Goal: Task Accomplishment & Management: Complete application form

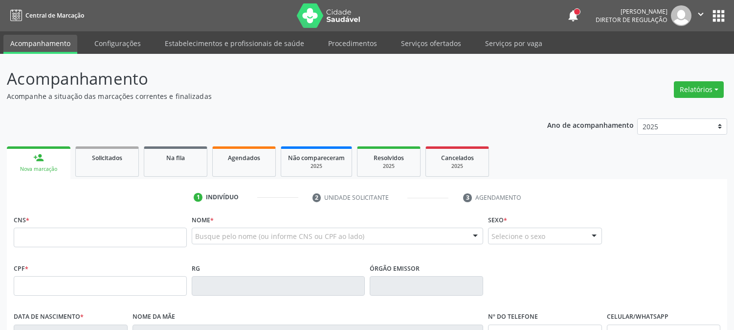
click at [249, 156] on span "Agendados" at bounding box center [244, 158] width 32 height 8
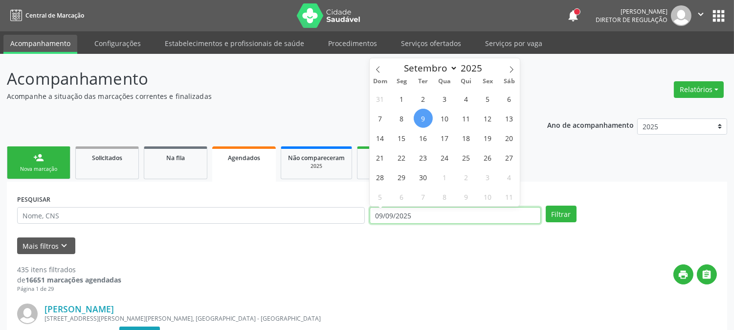
click at [434, 212] on input "09/09/2025" at bounding box center [455, 215] width 171 height 17
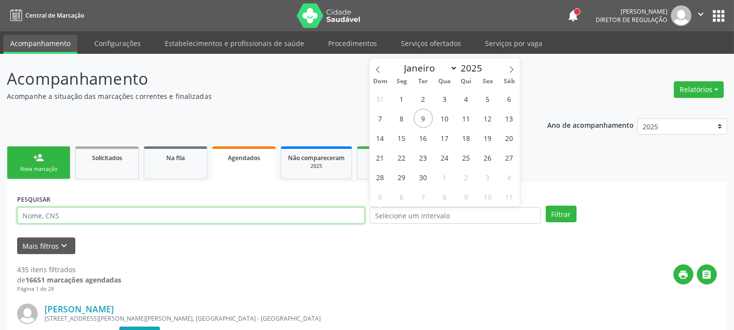
click at [291, 218] on input "text" at bounding box center [191, 215] width 348 height 17
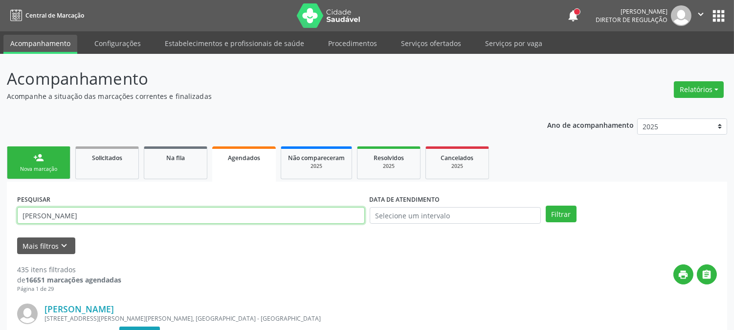
click at [546, 205] on button "Filtrar" at bounding box center [561, 213] width 31 height 17
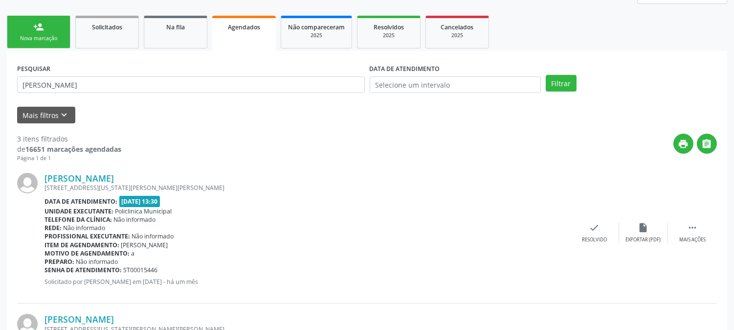
scroll to position [76, 0]
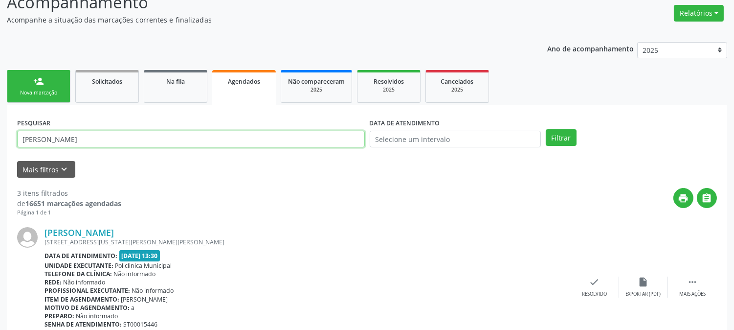
click at [240, 131] on input "[PERSON_NAME]" at bounding box center [191, 139] width 348 height 17
drag, startPoint x: 89, startPoint y: 137, endPoint x: 0, endPoint y: 152, distance: 89.7
click at [0, 152] on div "Acompanhamento Acompanhe a situação das marcações correntes e finalizadas Relat…" at bounding box center [367, 317] width 734 height 679
type input "[PERSON_NAME] ferre"
click at [546, 129] on button "Filtrar" at bounding box center [561, 137] width 31 height 17
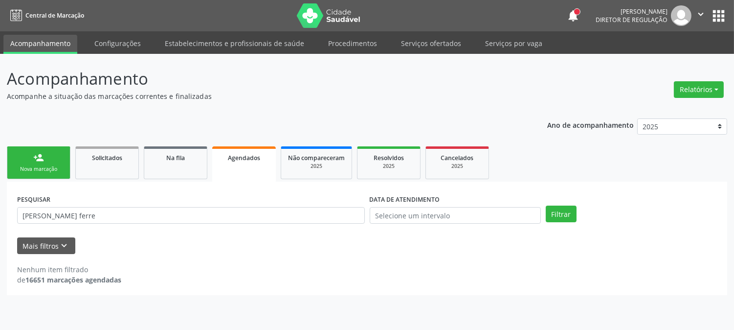
scroll to position [0, 0]
click at [58, 153] on link "person_add Nova marcação" at bounding box center [39, 162] width 64 height 33
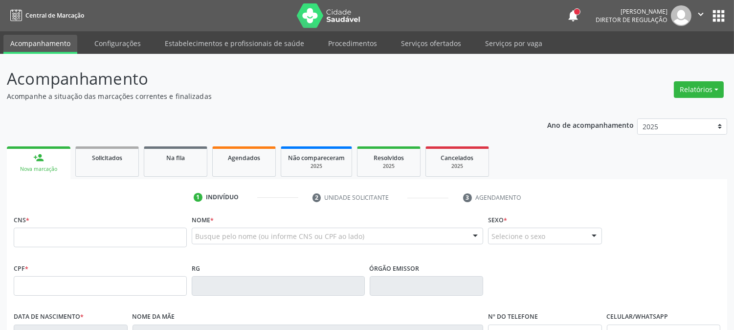
scroll to position [163, 0]
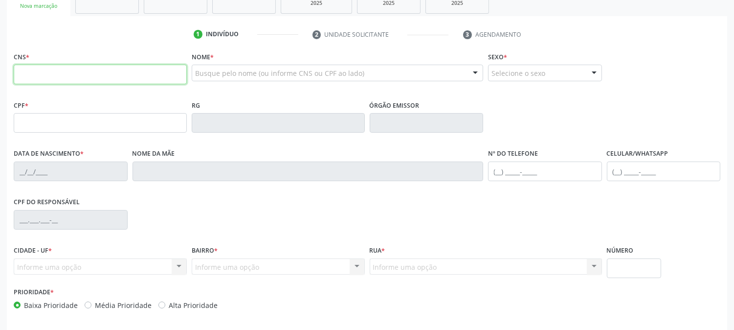
click at [25, 74] on input "text" at bounding box center [100, 75] width 173 height 20
click at [305, 198] on div "CPF do responsável" at bounding box center [367, 219] width 712 height 48
click at [571, 74] on div "Selecione o sexo" at bounding box center [545, 73] width 114 height 17
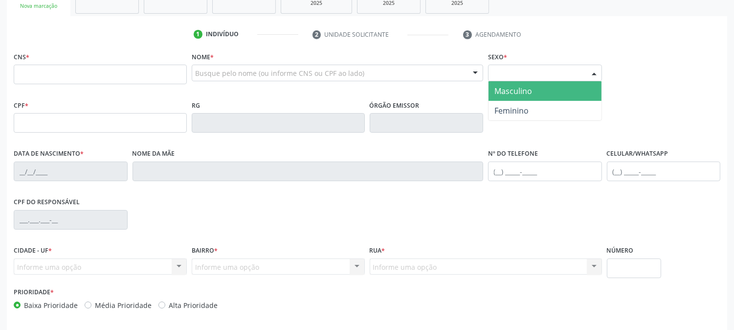
click at [571, 74] on div "Selecione o sexo" at bounding box center [545, 73] width 114 height 17
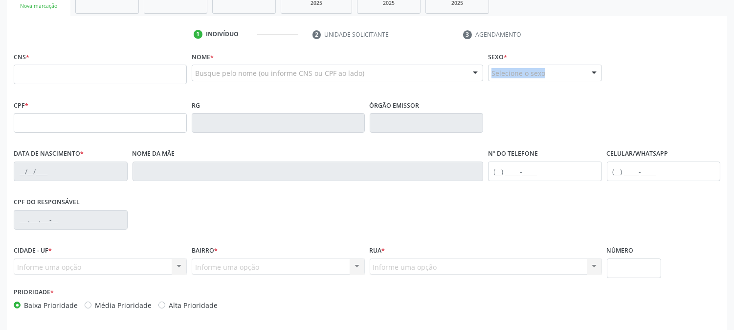
click at [591, 69] on div at bounding box center [594, 73] width 15 height 17
click at [662, 91] on div "CNS * Nome * Busque pelo nome (ou informe CNS ou CPF ao lado) Nenhum resultado …" at bounding box center [367, 73] width 712 height 48
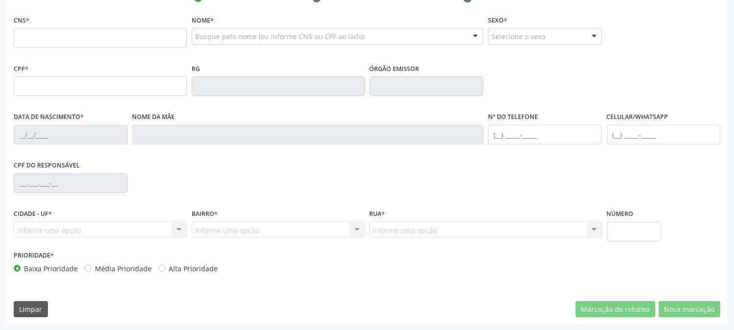
scroll to position [0, 0]
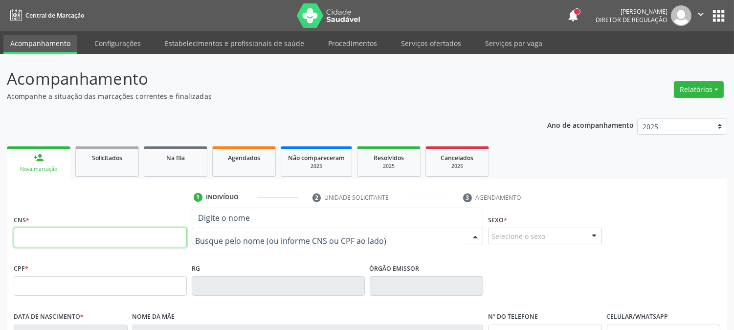
click at [138, 240] on input "text" at bounding box center [100, 237] width 173 height 20
type input "704 5003 9664 5014"
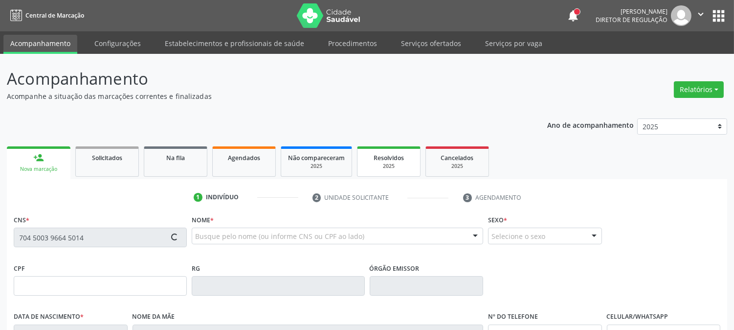
type input "711.013.874-75"
type input "[DATE]"
type input "[PERSON_NAME]"
type input "[PHONE_NUMBER]"
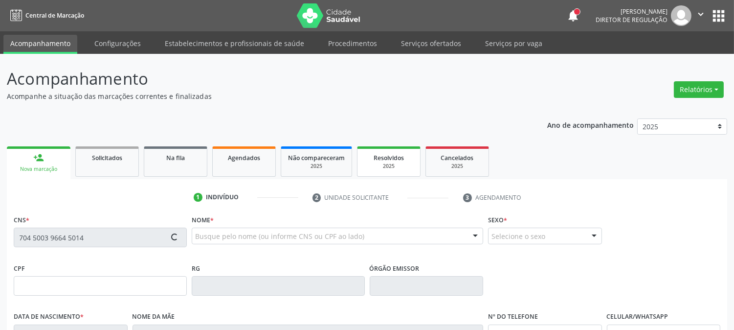
type input "206"
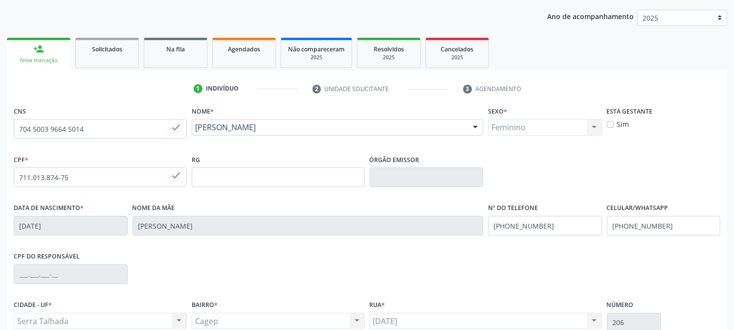
scroll to position [200, 0]
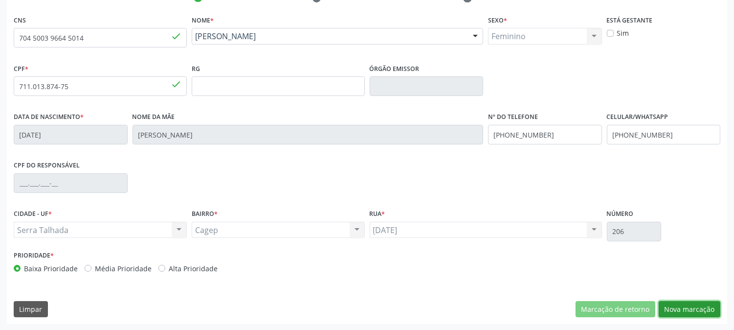
click at [695, 308] on button "Nova marcação" at bounding box center [690, 309] width 62 height 17
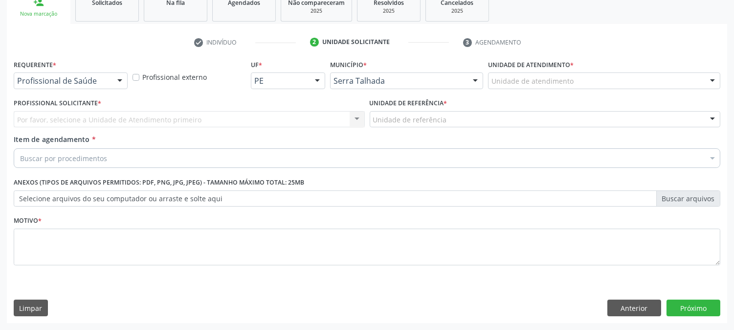
scroll to position [155, 0]
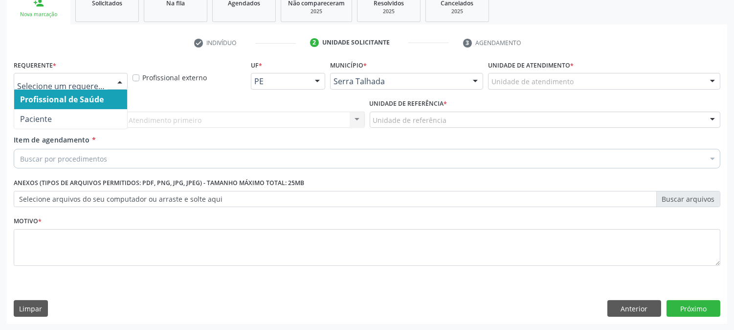
click at [105, 80] on input "text" at bounding box center [62, 86] width 90 height 20
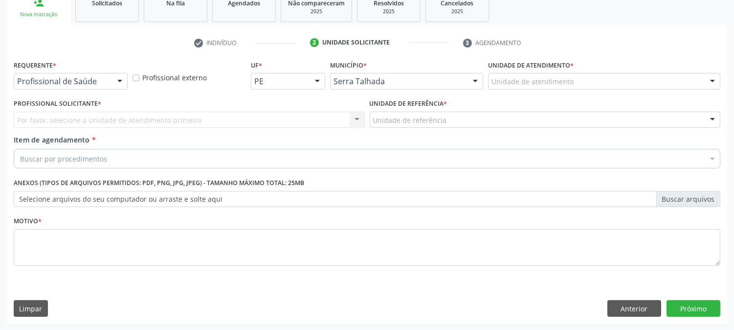
click at [0, 128] on div "Acompanhamento Acompanhe a situação das marcações correntes e finalizadas Relat…" at bounding box center [367, 114] width 734 height 431
click at [113, 79] on div at bounding box center [119, 81] width 15 height 17
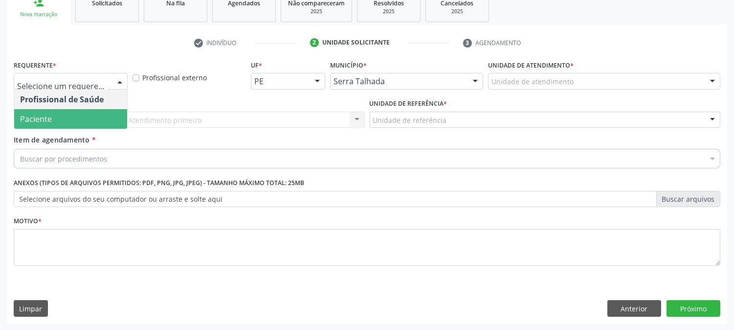
click at [99, 110] on span "Paciente" at bounding box center [70, 119] width 113 height 20
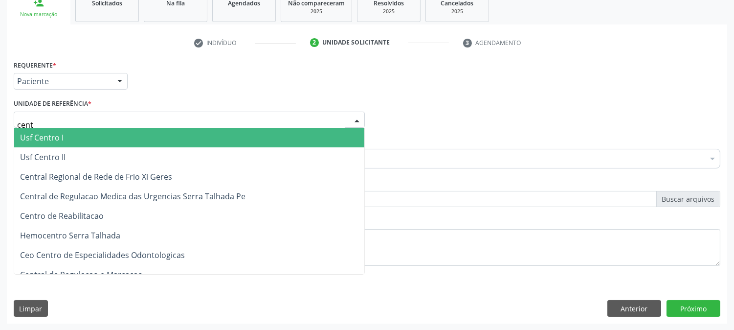
type input "centr"
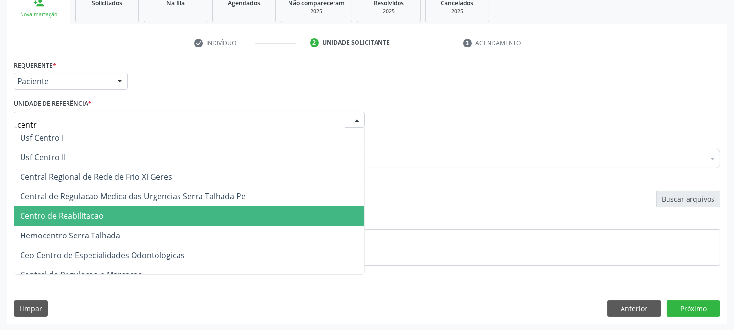
click at [100, 214] on span "Centro de Reabilitacao" at bounding box center [62, 215] width 84 height 11
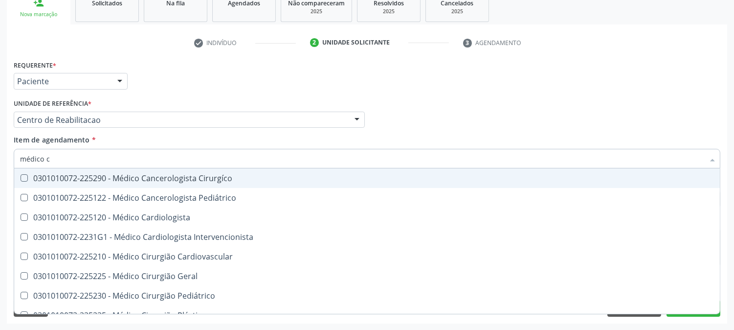
type input "médico ci"
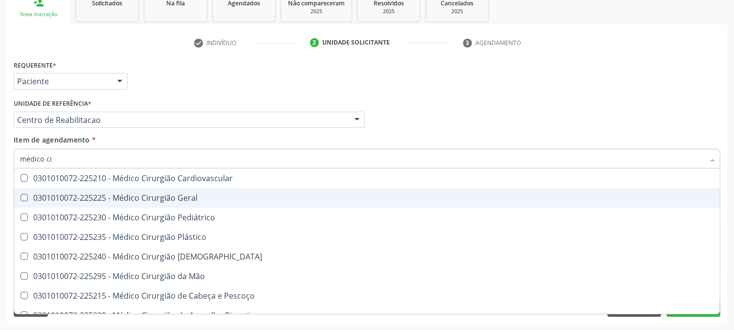
click at [73, 201] on div "0301010072-225225 - Médico Cirurgião Geral" at bounding box center [367, 198] width 694 height 8
checkbox Geral "true"
click at [0, 185] on div "Acompanhamento Acompanhe a situação das marcações correntes e finalizadas Relat…" at bounding box center [367, 114] width 734 height 431
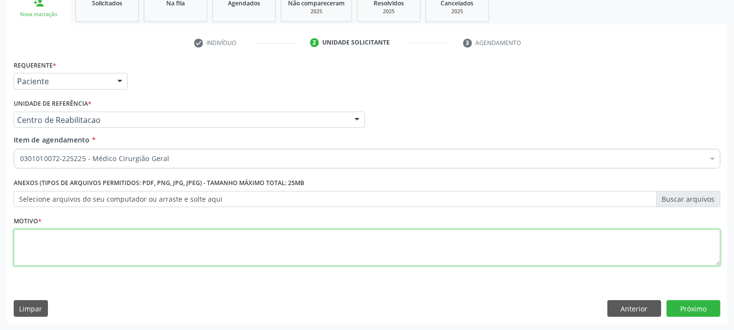
click at [95, 263] on textarea at bounding box center [367, 247] width 707 height 37
type textarea "."
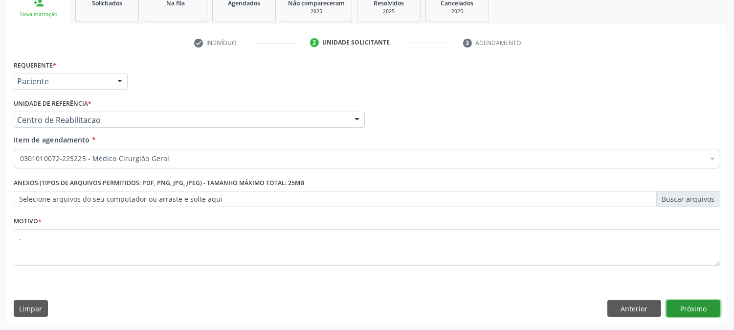
click at [683, 311] on button "Próximo" at bounding box center [694, 308] width 54 height 17
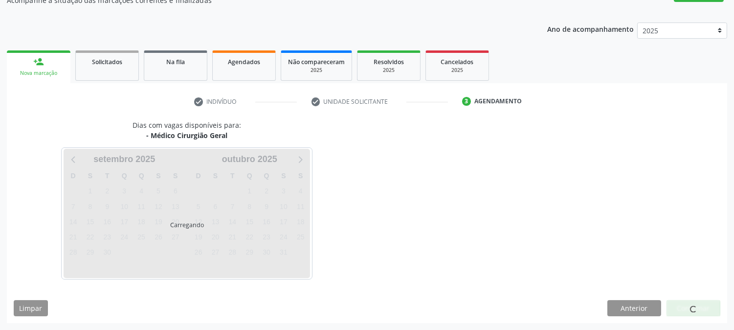
scroll to position [95, 0]
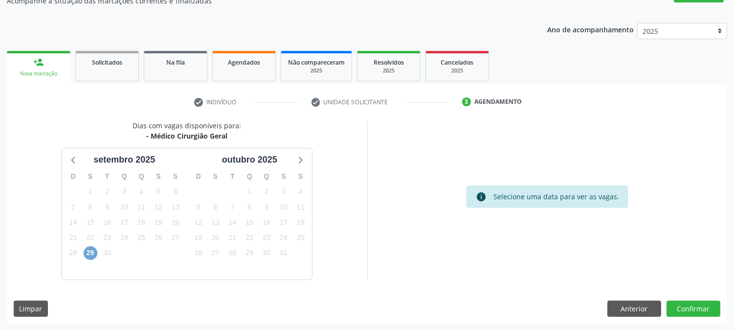
click at [93, 248] on span "29" at bounding box center [91, 253] width 14 height 14
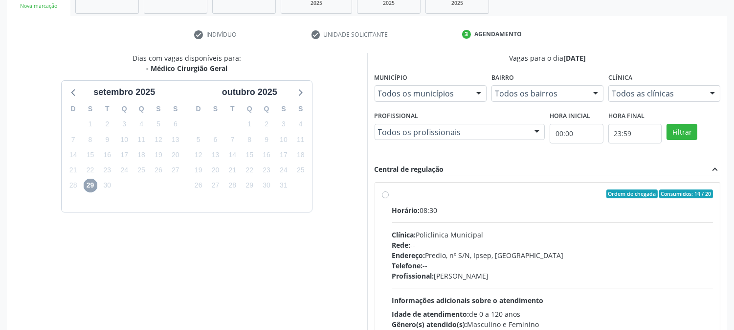
scroll to position [237, 0]
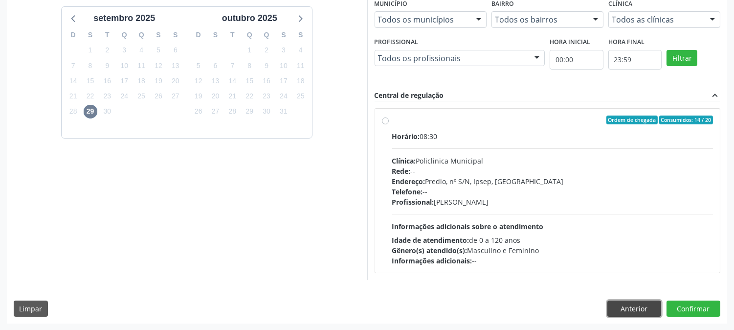
click at [626, 313] on button "Anterior" at bounding box center [634, 308] width 54 height 17
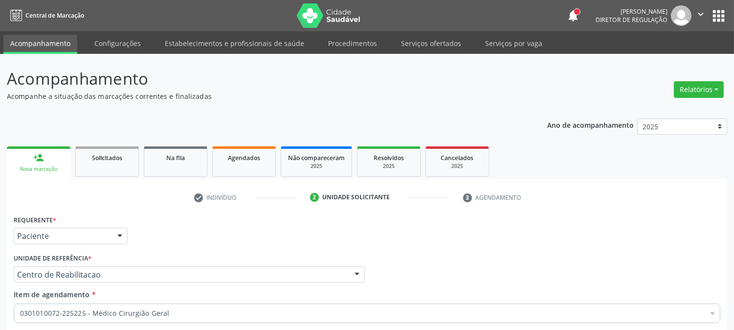
scroll to position [155, 0]
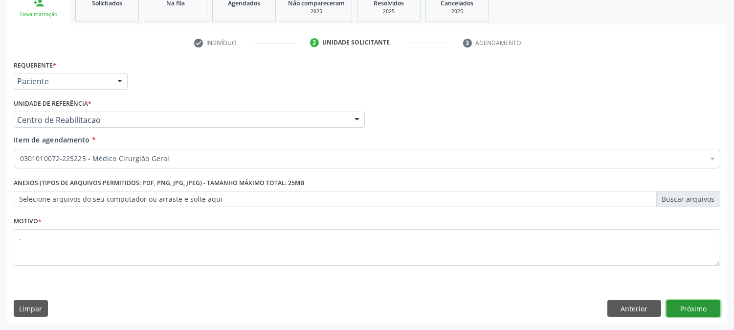
click at [676, 301] on button "Próximo" at bounding box center [694, 308] width 54 height 17
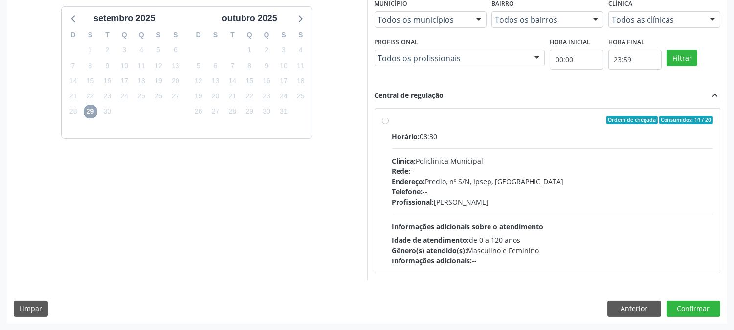
click at [92, 108] on span "29" at bounding box center [91, 112] width 14 height 14
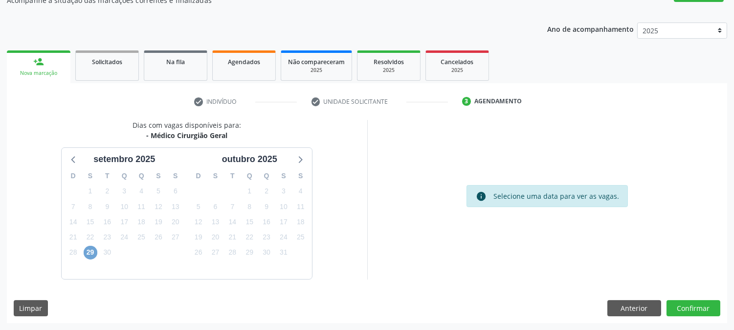
scroll to position [95, 0]
click at [94, 217] on span "15" at bounding box center [91, 222] width 14 height 14
click at [91, 223] on span "15" at bounding box center [91, 222] width 14 height 14
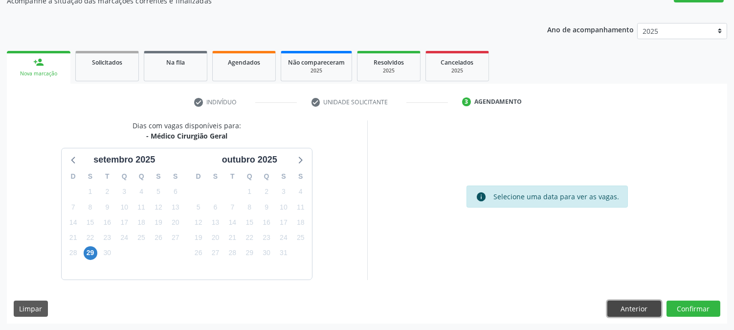
click at [615, 302] on button "Anterior" at bounding box center [634, 308] width 54 height 17
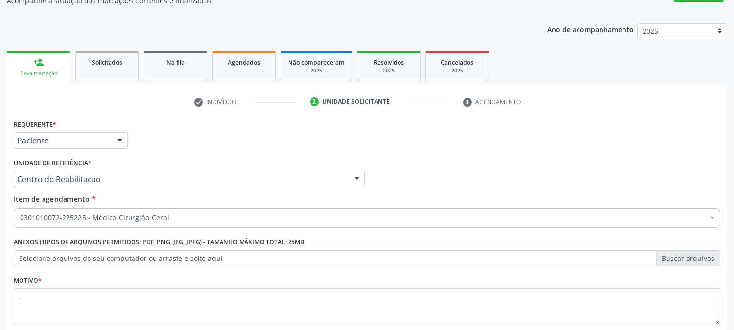
scroll to position [155, 0]
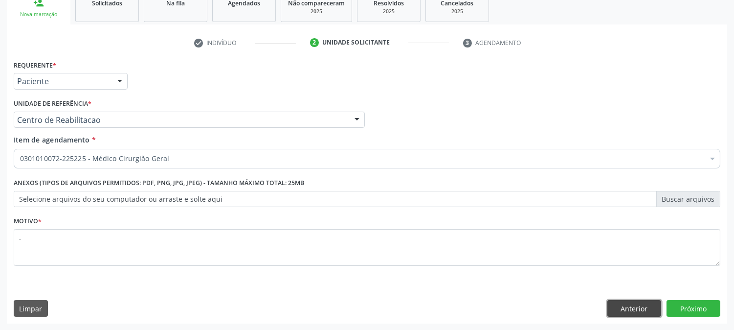
click at [640, 308] on button "Anterior" at bounding box center [634, 308] width 54 height 17
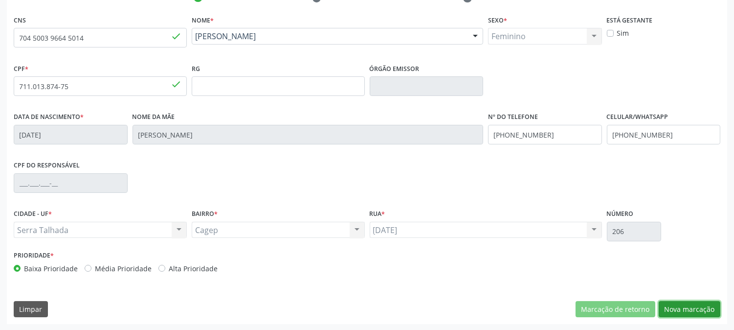
click at [684, 309] on button "Nova marcação" at bounding box center [690, 309] width 62 height 17
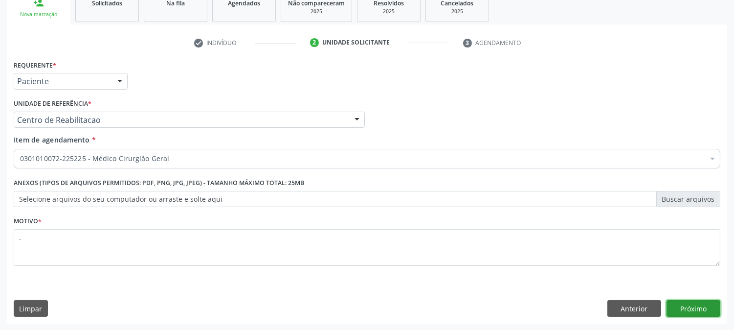
click at [676, 300] on button "Próximo" at bounding box center [694, 308] width 54 height 17
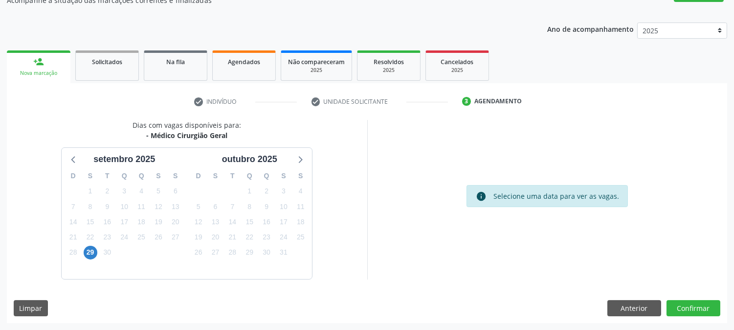
scroll to position [95, 0]
click at [646, 304] on button "Anterior" at bounding box center [634, 308] width 54 height 17
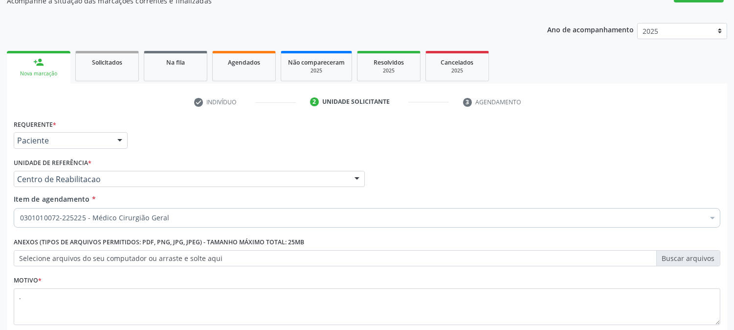
scroll to position [155, 0]
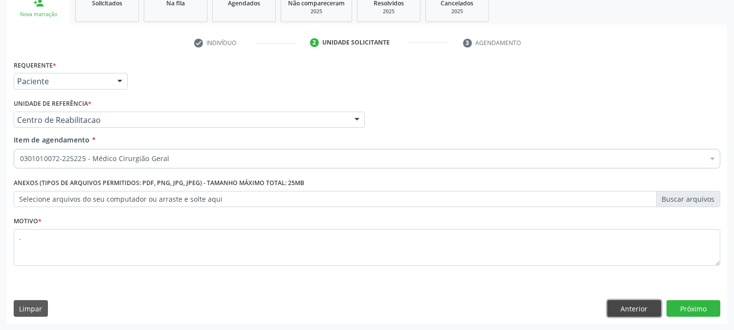
click at [643, 306] on button "Anterior" at bounding box center [634, 308] width 54 height 17
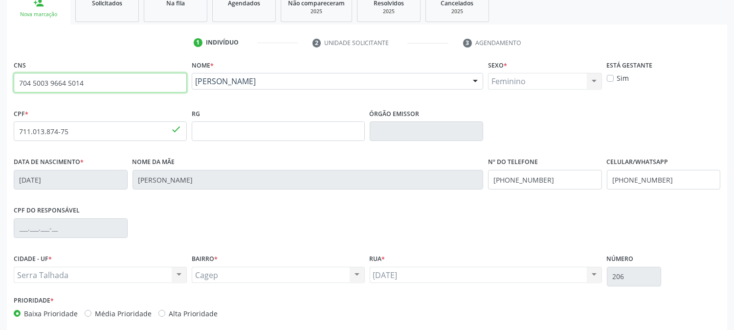
drag, startPoint x: 99, startPoint y: 83, endPoint x: 0, endPoint y: 81, distance: 98.8
click at [0, 81] on div "Acompanhamento Acompanhe a situação das marcações correntes e finalizadas Relat…" at bounding box center [367, 137] width 734 height 476
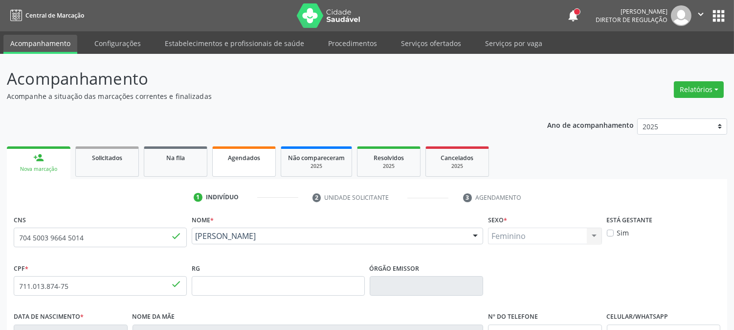
click at [257, 162] on link "Agendados" at bounding box center [244, 161] width 64 height 30
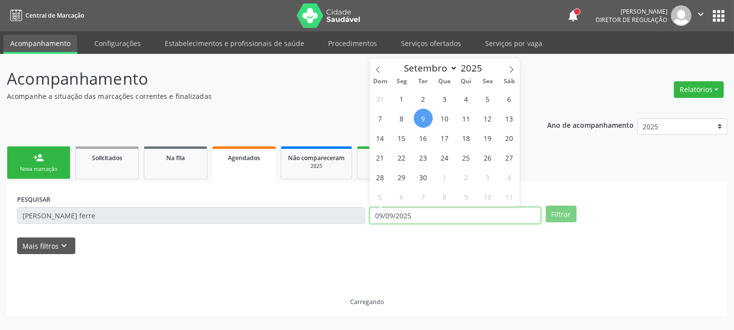
click at [410, 210] on input "09/09/2025" at bounding box center [455, 215] width 171 height 17
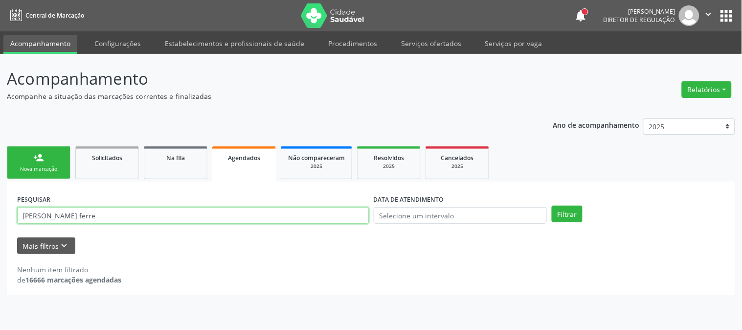
click at [155, 213] on input "[PERSON_NAME] ferre" at bounding box center [193, 215] width 352 height 17
type input "705004282269656"
click at [552, 205] on button "Filtrar" at bounding box center [567, 213] width 31 height 17
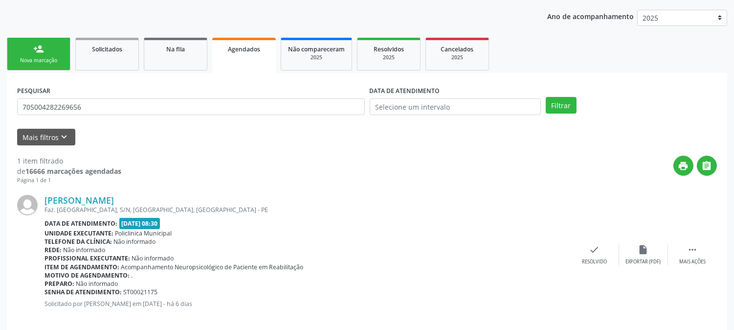
scroll to position [120, 0]
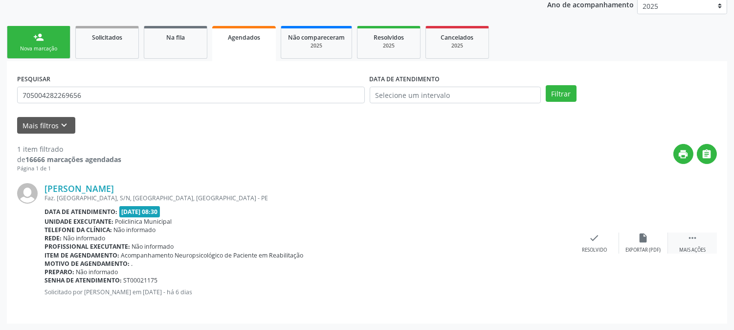
click at [687, 245] on div " Mais ações" at bounding box center [692, 242] width 49 height 21
click at [493, 245] on div "print Imprimir" at bounding box center [496, 242] width 49 height 21
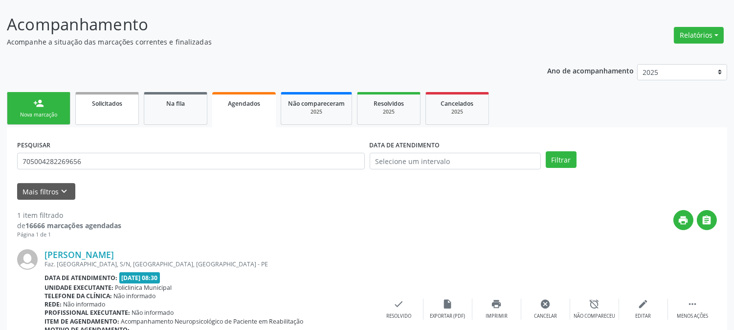
scroll to position [0, 0]
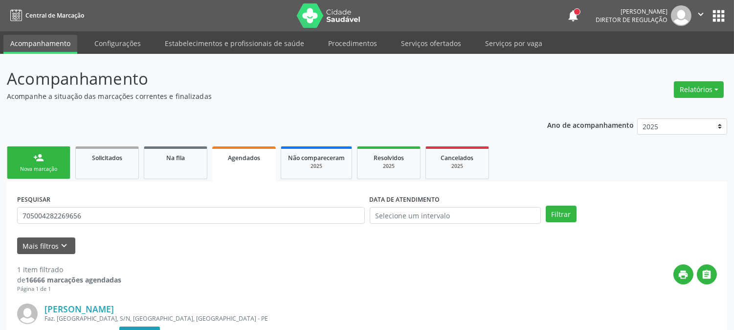
click at [52, 158] on link "person_add Nova marcação" at bounding box center [39, 162] width 64 height 33
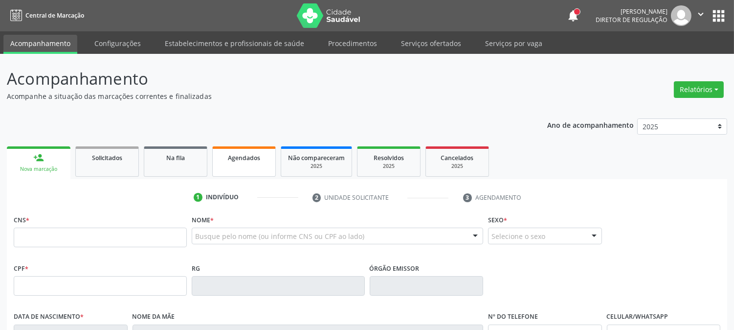
click at [256, 165] on link "Agendados" at bounding box center [244, 161] width 64 height 30
select select "8"
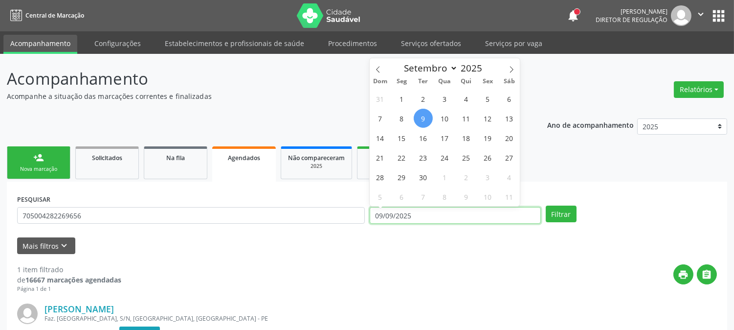
click at [447, 213] on input "09/09/2025" at bounding box center [455, 215] width 171 height 17
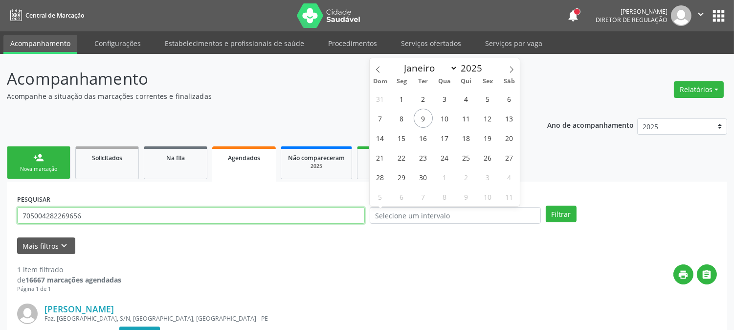
click at [313, 217] on input "705004282269656" at bounding box center [191, 215] width 348 height 17
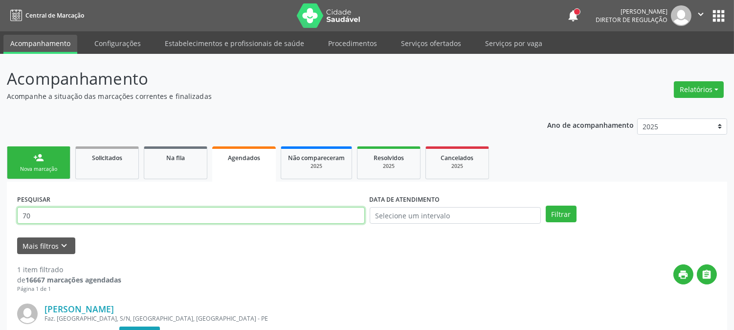
type input "7"
type input "898005105811706"
click at [546, 205] on button "Filtrar" at bounding box center [561, 213] width 31 height 17
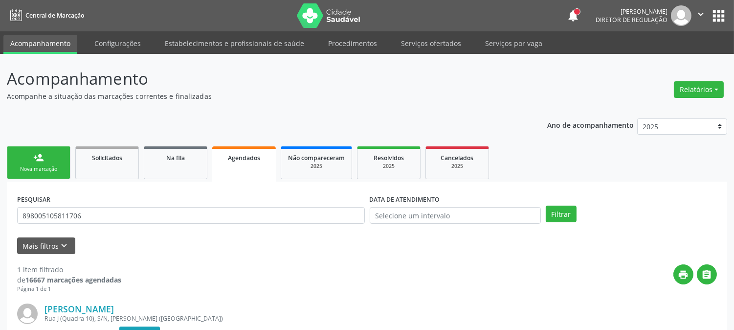
scroll to position [120, 0]
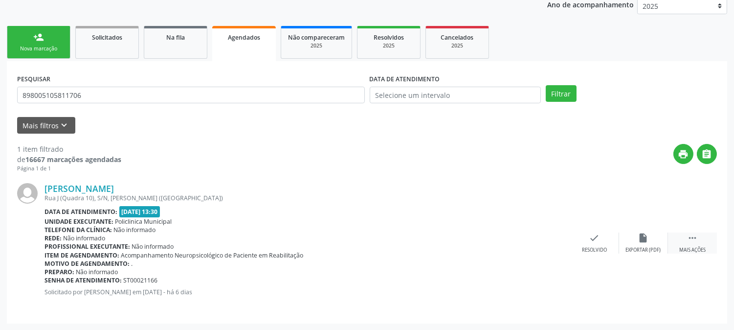
click at [683, 243] on div " Mais ações" at bounding box center [692, 242] width 49 height 21
click at [498, 241] on icon "print" at bounding box center [496, 237] width 11 height 11
